Goal: Navigation & Orientation: Find specific page/section

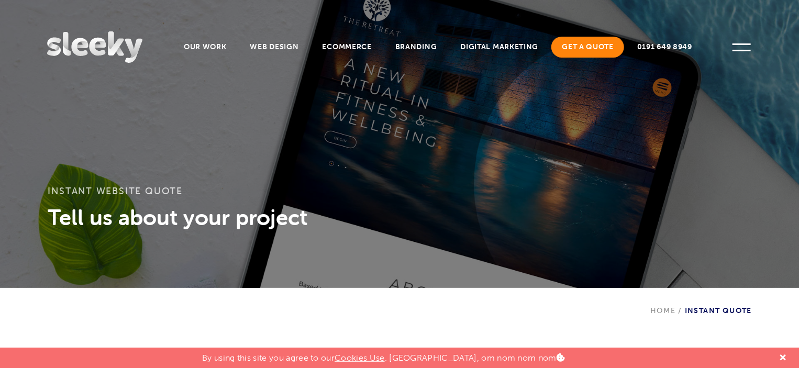
click at [598, 50] on link "Get A Quote" at bounding box center [587, 47] width 73 height 21
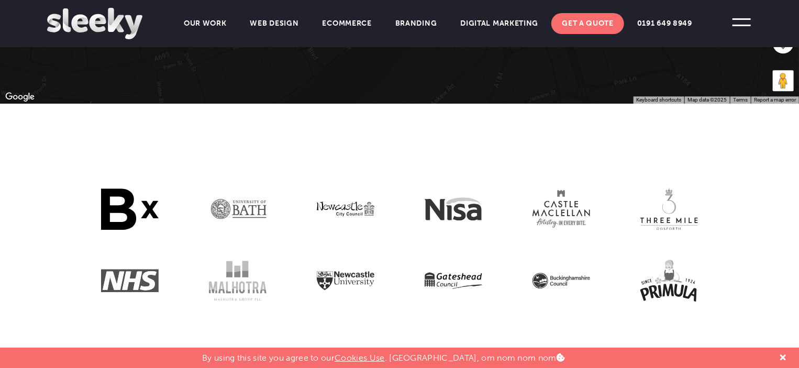
scroll to position [1309, 0]
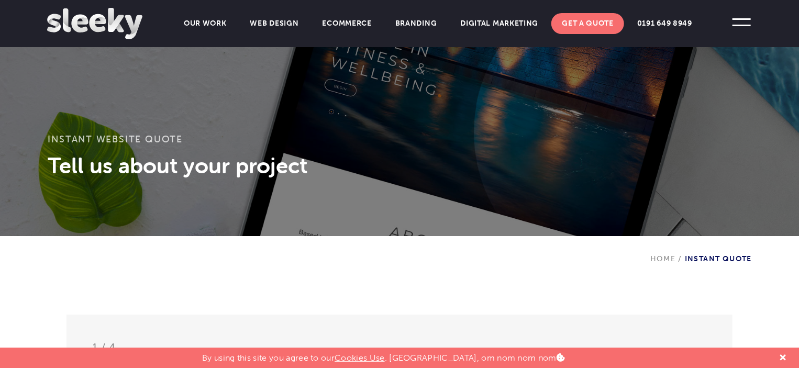
scroll to position [52, 0]
